Goal: Task Accomplishment & Management: Manage account settings

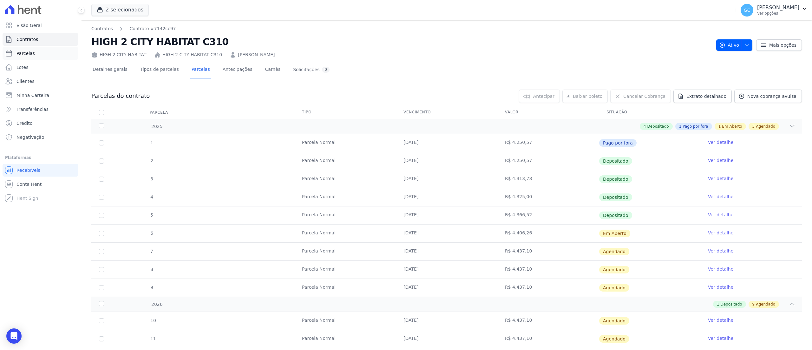
click at [30, 58] on link "Parcelas" at bounding box center [41, 53] width 76 height 13
select select
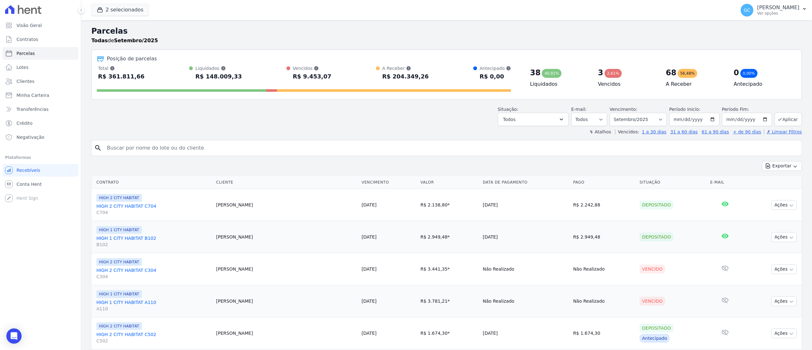
click at [263, 147] on input "search" at bounding box center [451, 147] width 696 height 13
paste input "Joao Otavio Camargo Viana"
type input "Joao Otavio Camargo Viana"
select select
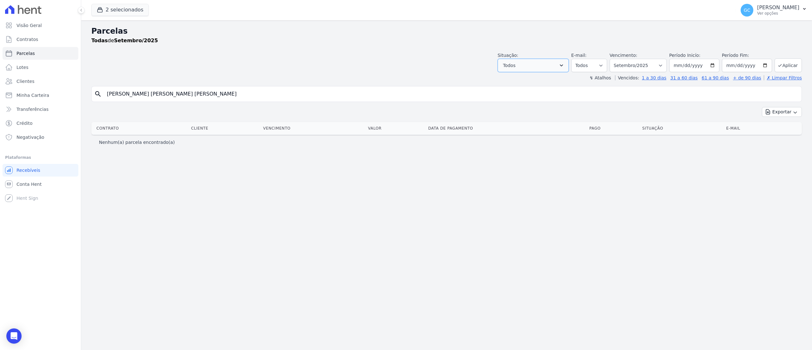
click at [551, 65] on button "Todos" at bounding box center [533, 65] width 71 height 13
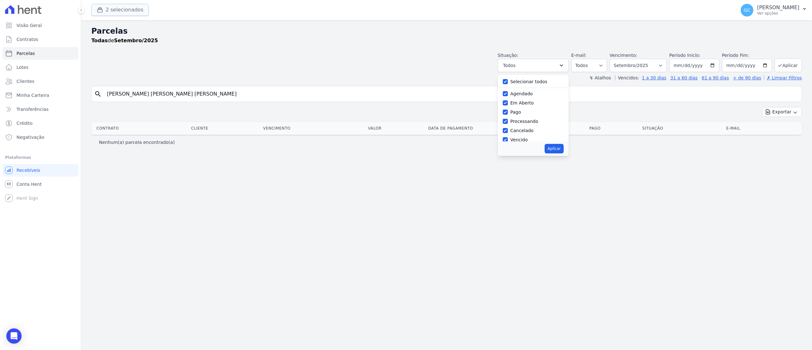
click at [141, 14] on button "2 selecionados" at bounding box center [119, 10] width 57 height 12
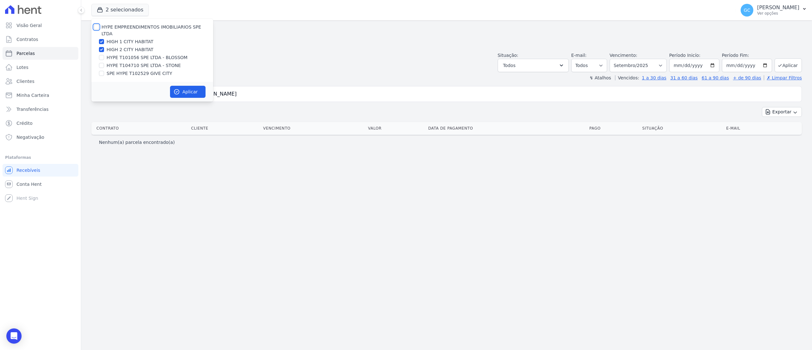
click at [98, 27] on input "HYPE EMPREENDIMENTOS IMOBILIARIOS SPE LTDA" at bounding box center [96, 26] width 5 height 5
checkbox input "true"
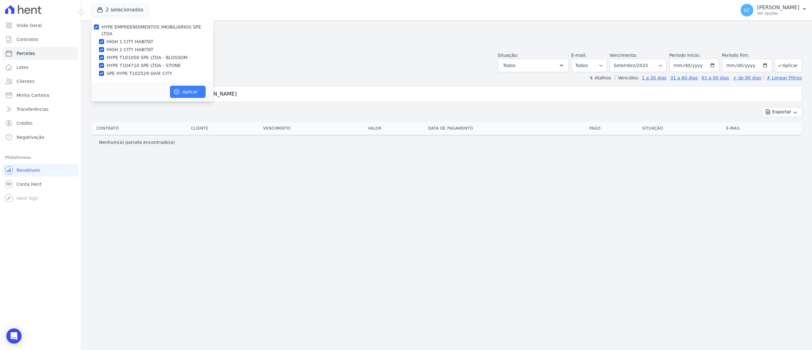
click at [190, 86] on button "Aplicar" at bounding box center [188, 92] width 36 height 12
select select
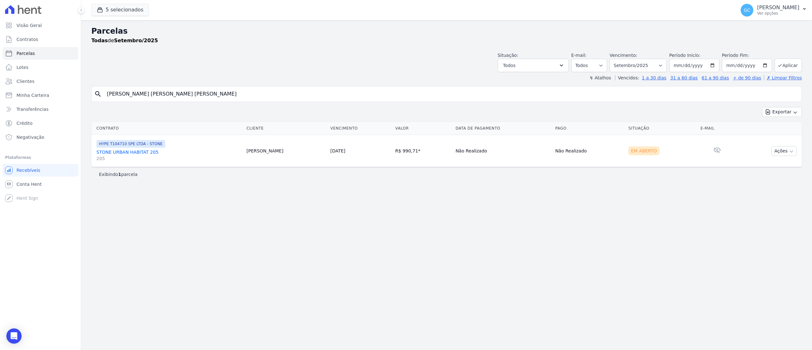
click at [150, 150] on link "STONE URBAN HABITAT 205 205" at bounding box center [168, 155] width 145 height 13
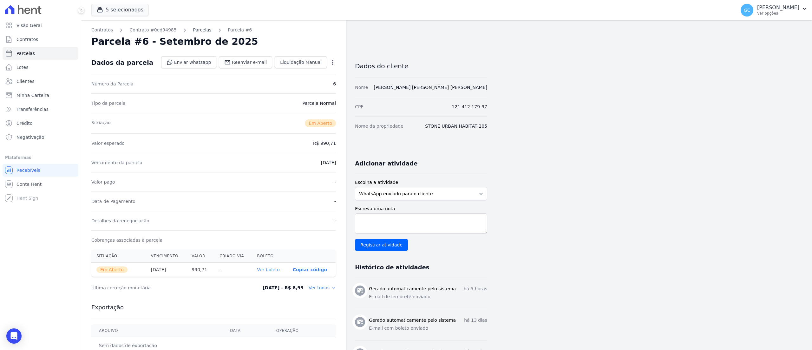
click at [193, 33] on link "Parcelas" at bounding box center [202, 30] width 18 height 7
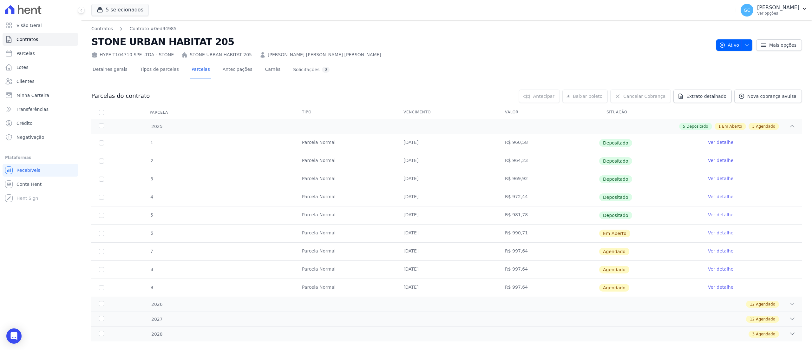
drag, startPoint x: 396, startPoint y: 232, endPoint x: 734, endPoint y: 233, distance: 337.8
click at [734, 233] on tr "6 Parcela Normal 10/09/2025 R$ 990,71 Em Aberto Ver detalhe" at bounding box center [446, 233] width 710 height 18
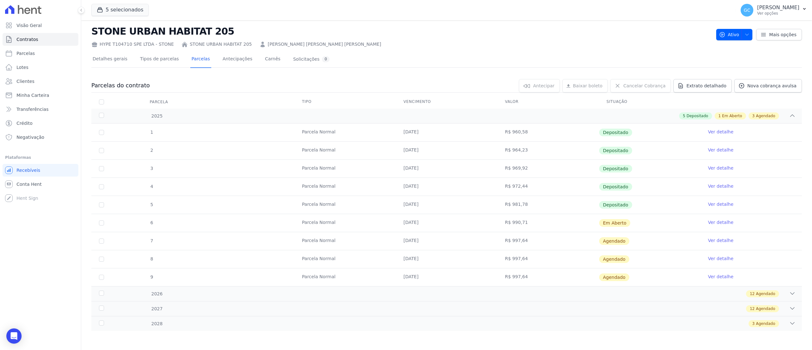
click at [717, 219] on link "Ver detalhe" at bounding box center [720, 222] width 25 height 6
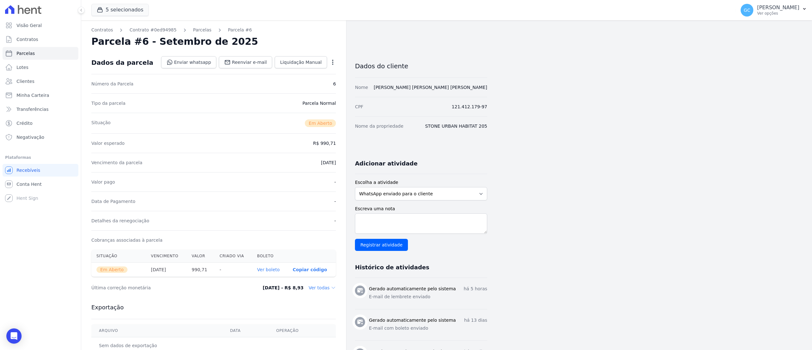
click at [331, 60] on icon "button" at bounding box center [333, 62] width 6 height 6
click at [291, 147] on div "Valor esperado R$ 990,71" at bounding box center [213, 142] width 245 height 19
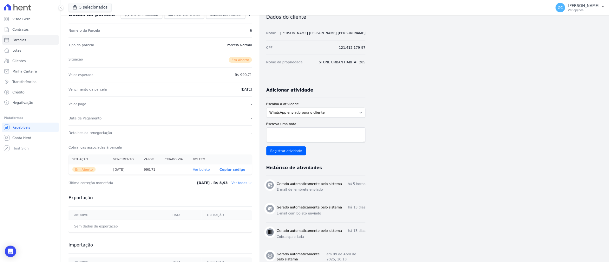
scroll to position [63, 0]
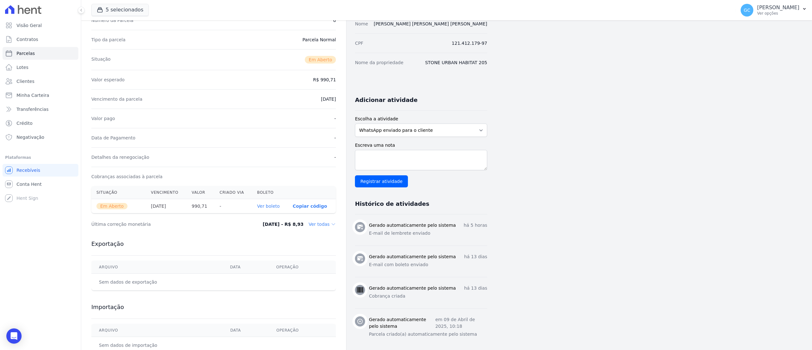
click at [259, 202] on th "Ver boleto" at bounding box center [270, 206] width 36 height 14
click at [266, 203] on th "Ver boleto" at bounding box center [270, 206] width 36 height 14
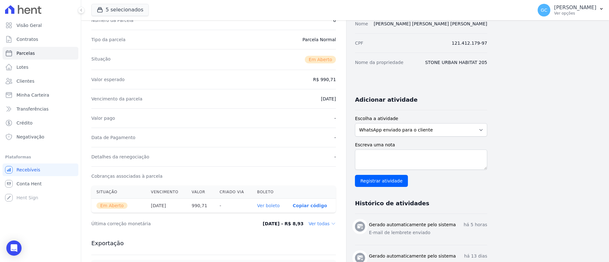
click at [268, 207] on link "Ver boleto" at bounding box center [268, 205] width 23 height 5
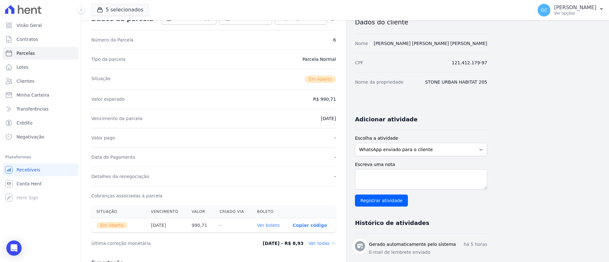
scroll to position [0, 0]
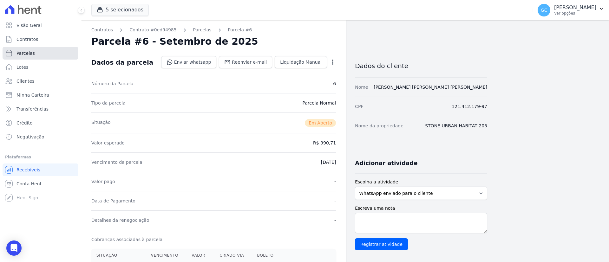
click at [23, 58] on link "Parcelas" at bounding box center [41, 53] width 76 height 13
select select
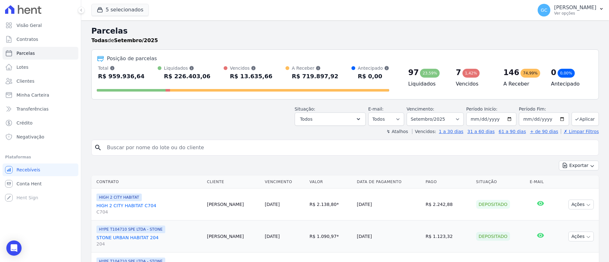
click at [225, 154] on input "search" at bounding box center [349, 147] width 493 height 13
paste input "Marcos Rodrigo Santos Juliao"
type input "Marcos Rodrigo Santos Juliao"
select select
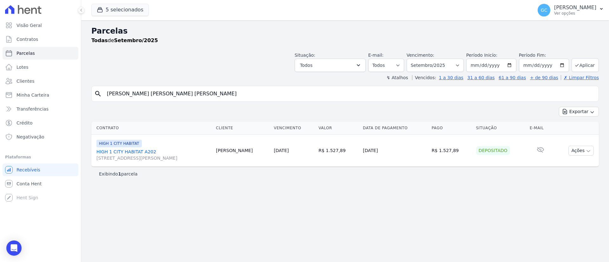
click at [127, 151] on link "HIGH 1 CITY HABITAT A202 Rua Francisco Ader, 514, Novo Mundo" at bounding box center [153, 155] width 114 height 13
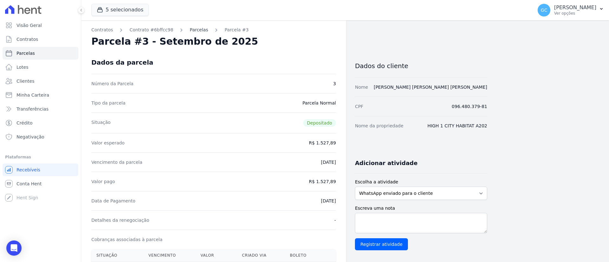
click at [196, 32] on link "Parcelas" at bounding box center [199, 30] width 18 height 7
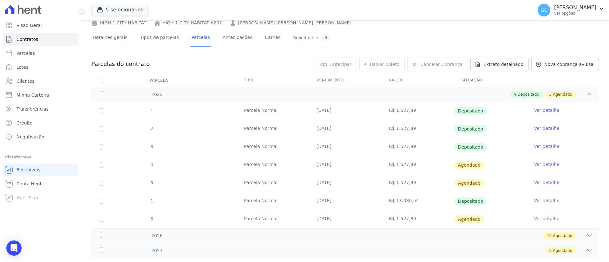
scroll to position [47, 0]
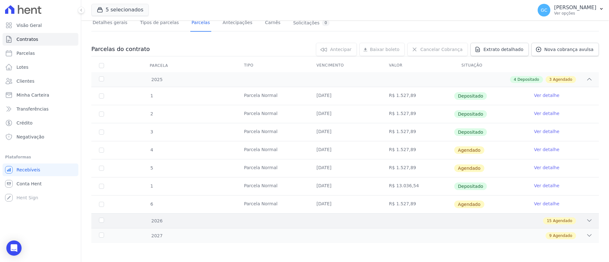
click at [148, 221] on div "15 Agendado" at bounding box center [369, 221] width 445 height 7
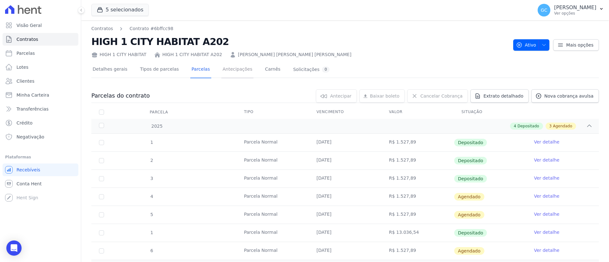
click at [228, 71] on link "Antecipações" at bounding box center [237, 70] width 32 height 17
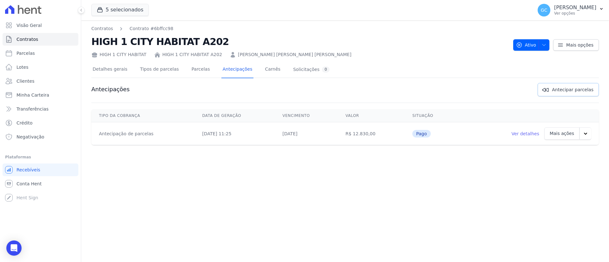
click at [591, 95] on link "Antecipar parcelas" at bounding box center [568, 89] width 61 height 13
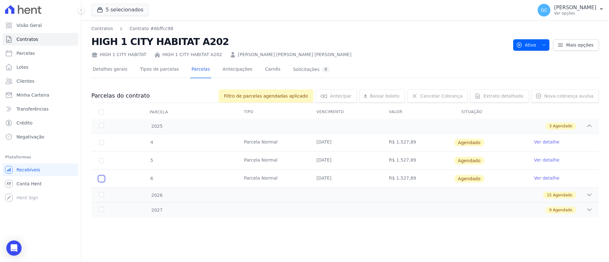
click at [101, 180] on input "checkbox" at bounding box center [101, 178] width 5 height 5
checkbox input "true"
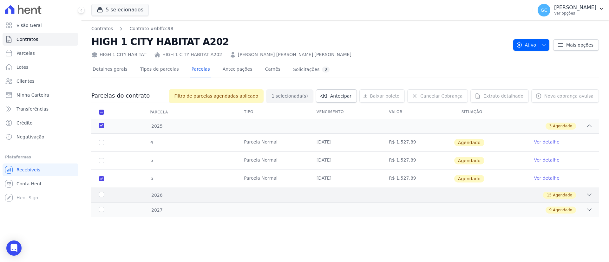
click at [581, 197] on div "15 Agendado" at bounding box center [369, 195] width 445 height 7
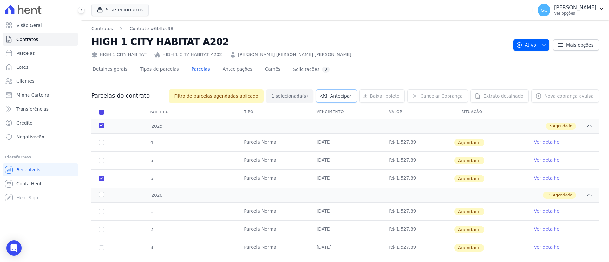
click at [351, 94] on span "Antecipar" at bounding box center [340, 96] width 21 height 6
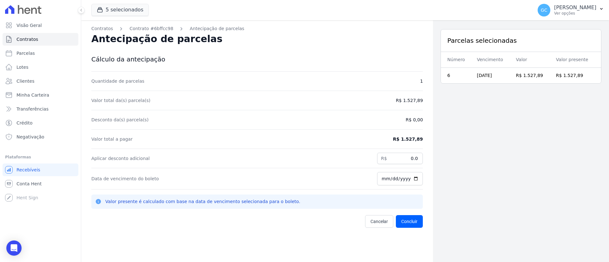
drag, startPoint x: 412, startPoint y: 141, endPoint x: 421, endPoint y: 141, distance: 8.6
click at [421, 141] on div "Contratos Contrato #6bffcc98 Antecipação de parcelas Antecipação de parcelas Cá…" at bounding box center [257, 151] width 352 height 262
copy dd "R$ 1.527,89"
click at [522, 214] on div "Parcelas selecionadas Número Vencimento Valor Valor presente 6 15/12/2025 R$ 1.…" at bounding box center [521, 151] width 176 height 262
drag, startPoint x: 398, startPoint y: 157, endPoint x: 442, endPoint y: 157, distance: 44.1
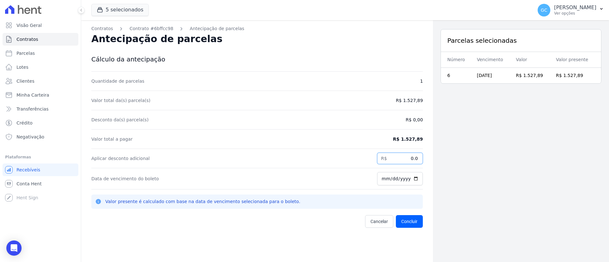
click at [442, 157] on div "Contratos Contrato #6bffcc98 Antecipação de parcelas Antecipação de parcelas Cá…" at bounding box center [345, 151] width 528 height 262
paste input "6.83"
type input "6.83"
click at [408, 226] on button "Concluir" at bounding box center [409, 221] width 27 height 13
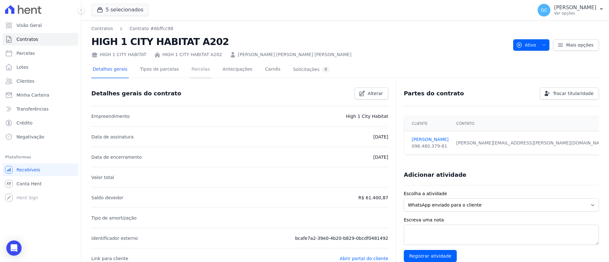
click at [199, 69] on link "Parcelas" at bounding box center [200, 70] width 21 height 17
click at [236, 70] on link "Antecipações" at bounding box center [237, 70] width 32 height 17
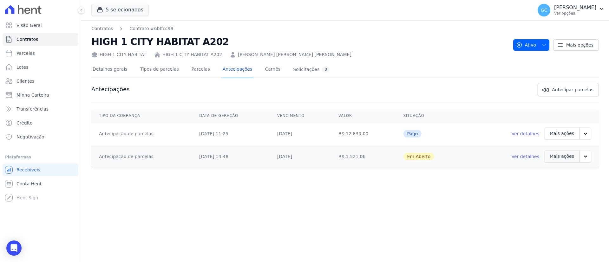
click at [585, 160] on button "button" at bounding box center [585, 156] width 12 height 12
click at [561, 176] on link "Ver boleto" at bounding box center [549, 173] width 33 height 15
click at [530, 159] on link "Ver detalhes" at bounding box center [525, 157] width 28 height 6
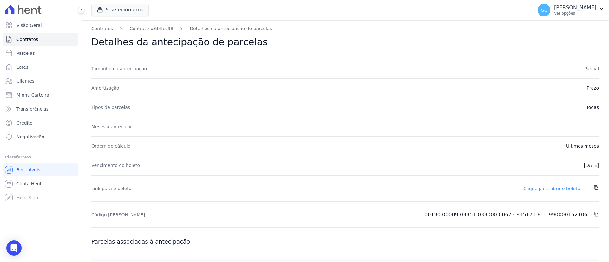
click at [554, 188] on link "Clique para abrir o boleto" at bounding box center [551, 188] width 57 height 5
